Goal: Information Seeking & Learning: Get advice/opinions

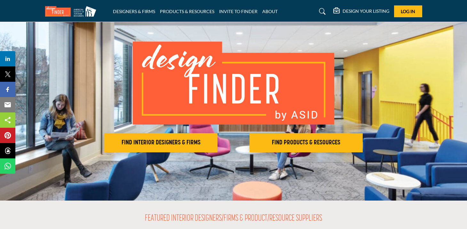
scroll to position [29, 0]
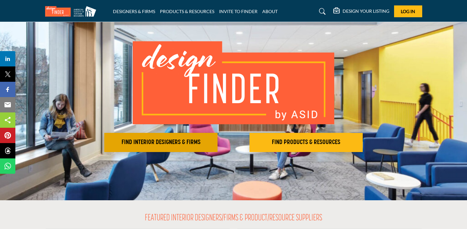
click at [139, 143] on h2 "FIND INTERIOR DESIGNERS & FIRMS" at bounding box center [160, 143] width 109 height 8
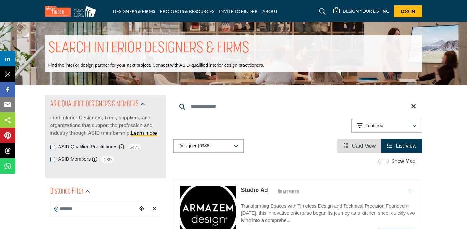
click at [192, 106] on input "Search Keyword" at bounding box center [297, 106] width 249 height 15
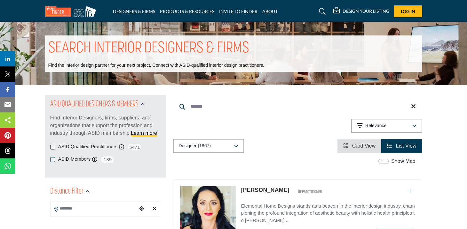
drag, startPoint x: 209, startPoint y: 108, endPoint x: 187, endPoint y: 106, distance: 21.8
click at [187, 106] on input "******" at bounding box center [297, 106] width 249 height 15
type input "******"
click at [415, 107] on icon at bounding box center [413, 106] width 5 height 6
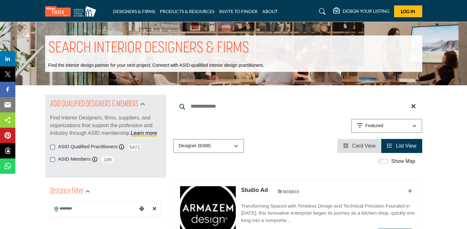
scroll to position [81, 0]
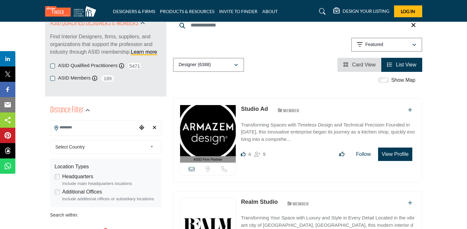
click at [119, 127] on input "Search Location" at bounding box center [94, 128] width 86 height 12
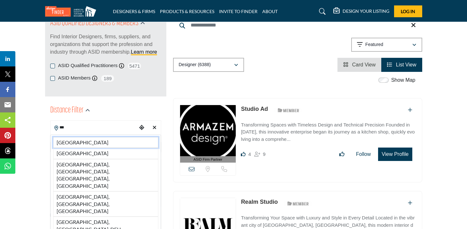
click at [93, 145] on li "France" at bounding box center [105, 142] width 105 height 11
type input "******"
type input "***"
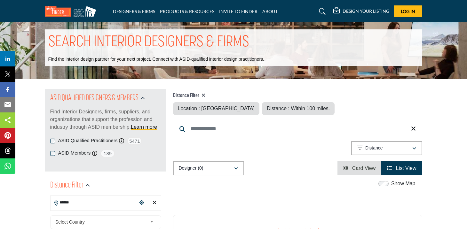
scroll to position [4, 0]
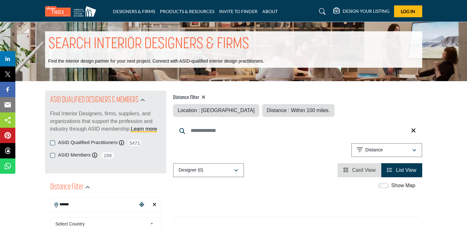
click at [204, 96] on icon at bounding box center [203, 97] width 4 height 5
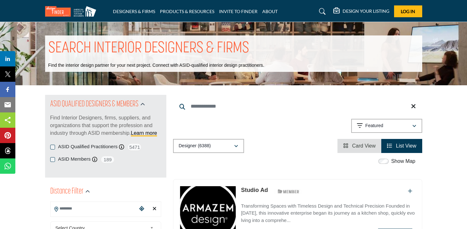
click at [212, 104] on input "Search Keyword" at bounding box center [297, 106] width 249 height 15
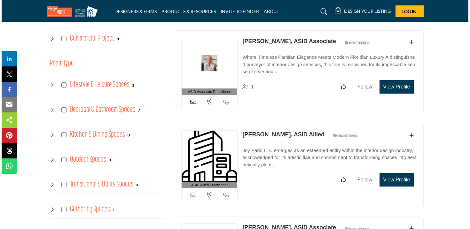
scroll to position [430, 0]
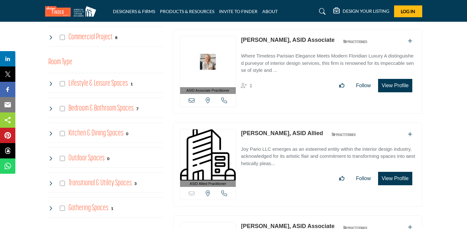
type input "*****"
click at [387, 87] on button "View Profile" at bounding box center [395, 85] width 34 height 13
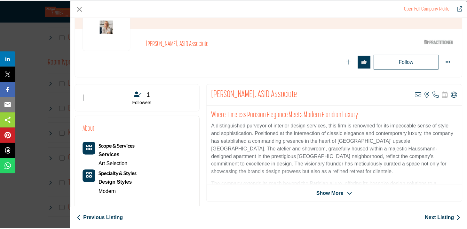
scroll to position [63, 0]
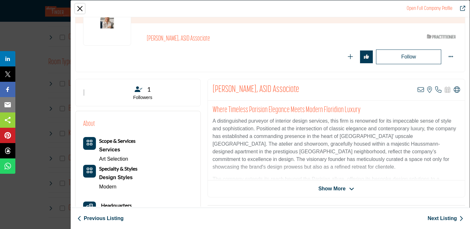
click at [82, 9] on button "Close" at bounding box center [80, 9] width 10 height 10
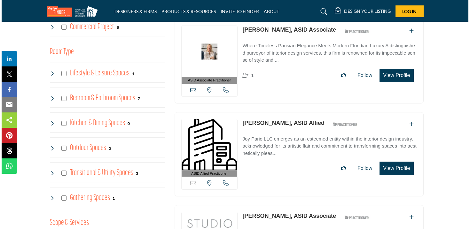
scroll to position [441, 0]
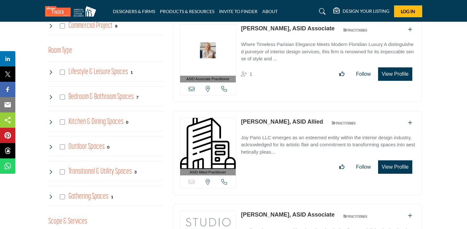
click at [394, 163] on button "View Profile" at bounding box center [395, 167] width 34 height 13
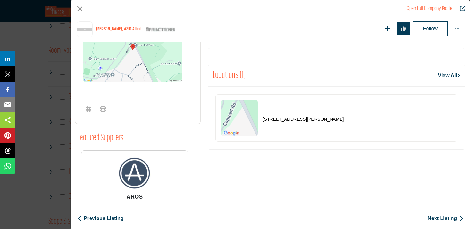
scroll to position [172, 0]
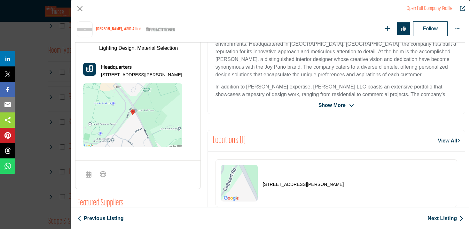
click at [341, 106] on span "Show More" at bounding box center [332, 106] width 27 height 8
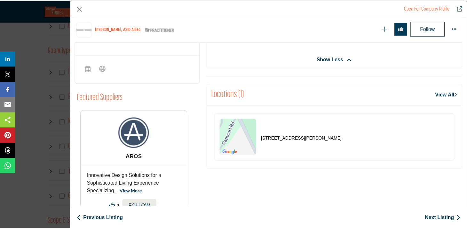
scroll to position [289, 0]
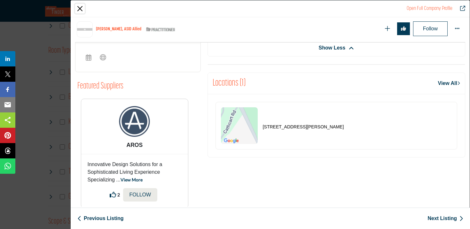
click at [79, 10] on button "Close" at bounding box center [80, 9] width 10 height 10
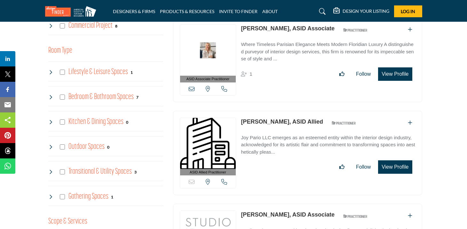
click at [244, 129] on div "Joyce Keller, ASID Allied ASID Qualified Practitioner who validates work and ex…" at bounding box center [328, 146] width 174 height 57
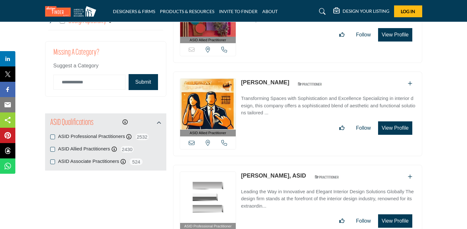
scroll to position [671, 0]
